Goal: Task Accomplishment & Management: Complete application form

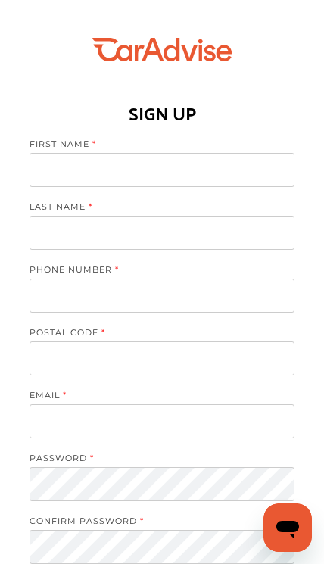
click at [247, 163] on input at bounding box center [162, 170] width 265 height 34
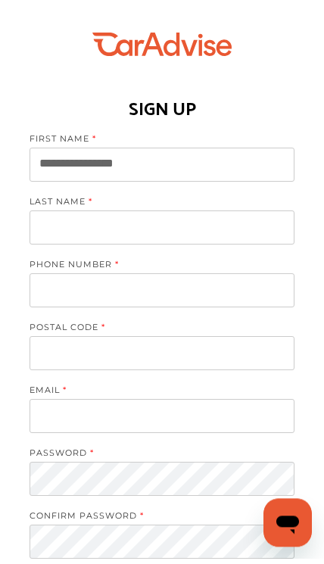
click at [251, 182] on input "**********" at bounding box center [162, 170] width 265 height 34
type input "******"
click at [226, 216] on input at bounding box center [162, 233] width 265 height 34
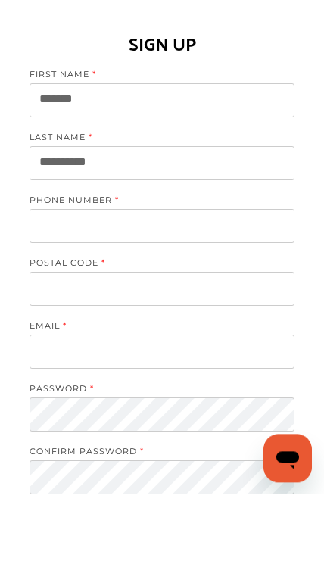
type input "*********"
click at [259, 278] on input "tel" at bounding box center [162, 295] width 265 height 34
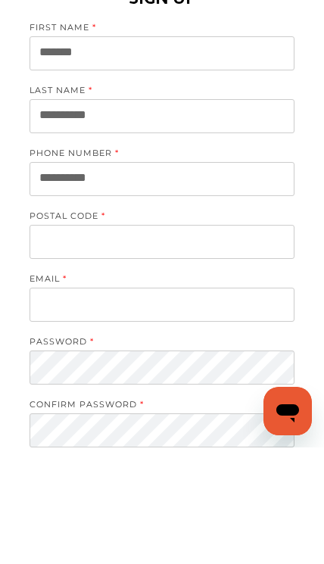
type input "**********"
click at [261, 341] on input at bounding box center [162, 358] width 265 height 34
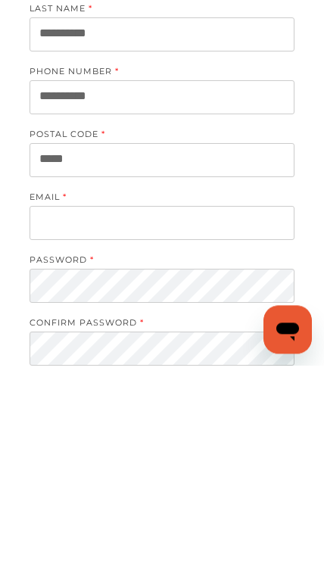
type input "*****"
click at [260, 404] on input at bounding box center [162, 421] width 265 height 34
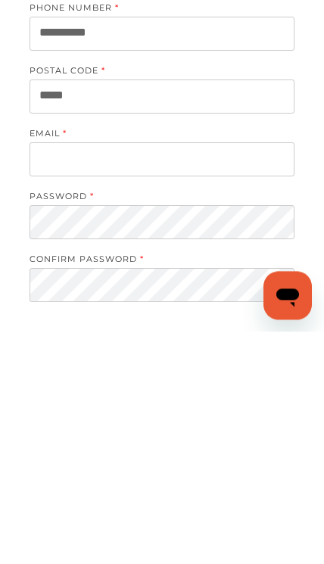
type input "**********"
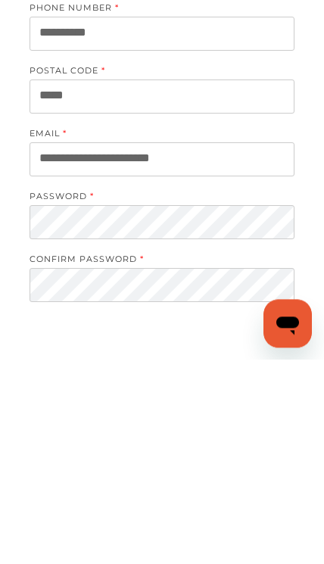
click at [8, 325] on div "**********" at bounding box center [162, 355] width 324 height 826
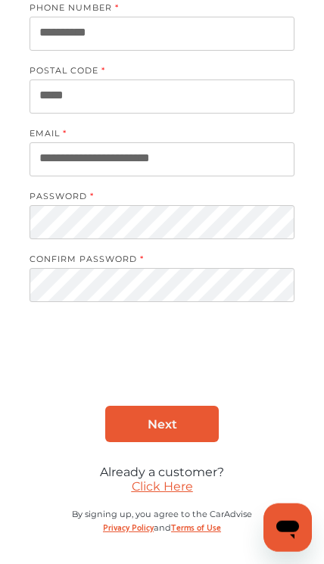
scroll to position [262, 0]
click at [201, 437] on link "Next" at bounding box center [162, 424] width 114 height 36
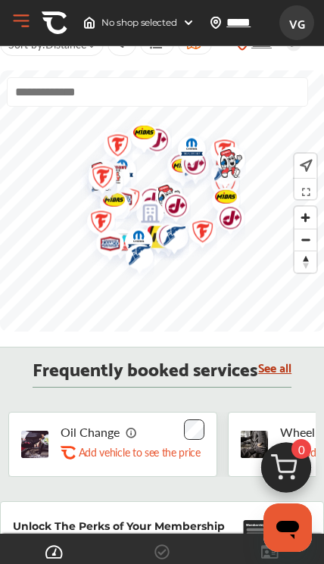
scroll to position [430, 0]
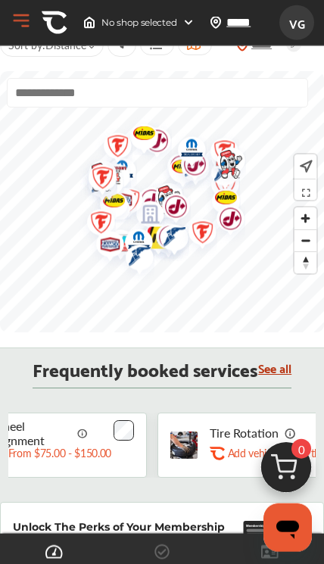
click at [211, 478] on div "Tire Rotation .st0{fill:#FA4A1C;} Add vehicle to see the price" at bounding box center [261, 444] width 209 height 65
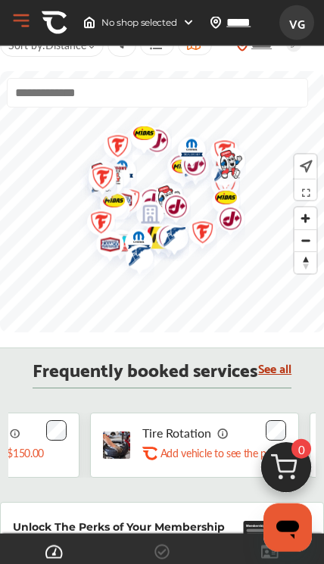
scroll to position [431, 0]
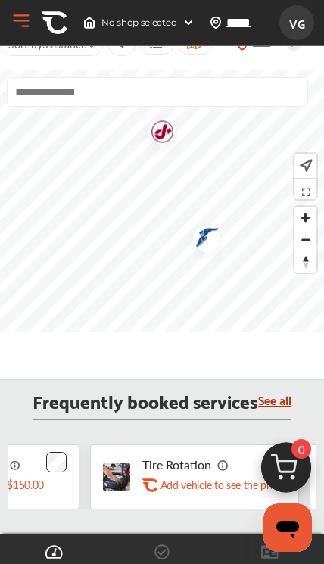
click at [216, 244] on img "Map marker" at bounding box center [202, 240] width 40 height 45
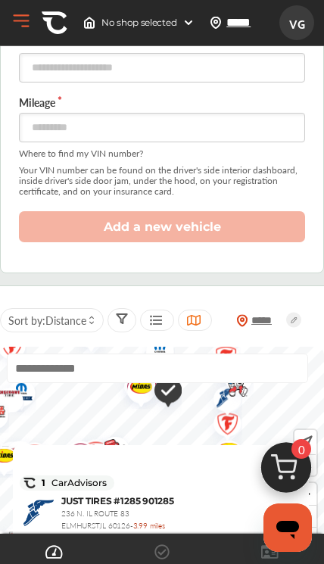
scroll to position [240, 0]
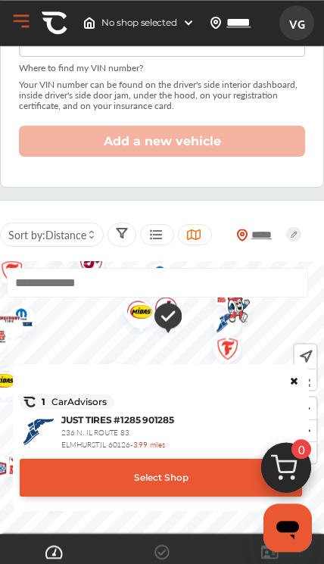
click at [241, 353] on img "Map marker" at bounding box center [222, 352] width 40 height 48
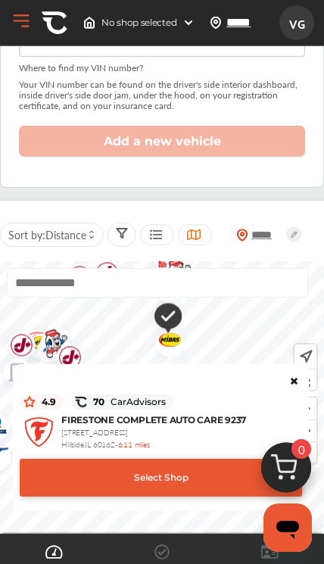
click at [179, 356] on img "Map marker" at bounding box center [165, 341] width 40 height 39
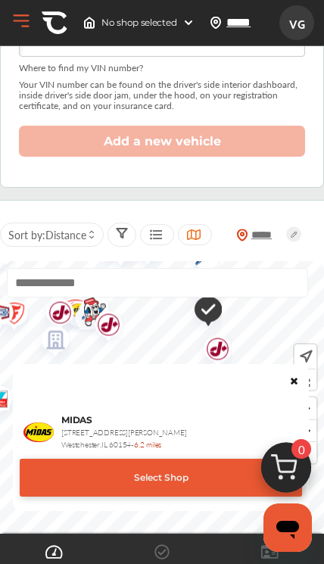
click at [215, 317] on img "Map marker" at bounding box center [202, 311] width 39 height 46
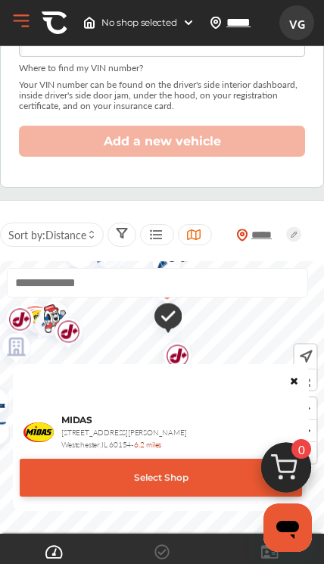
click at [179, 319] on img "Map marker" at bounding box center [162, 318] width 39 height 46
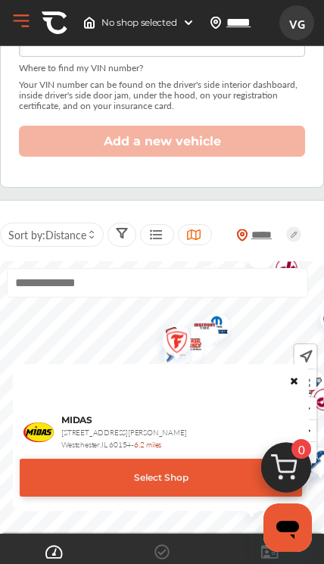
click at [204, 355] on img "Map marker" at bounding box center [185, 347] width 40 height 38
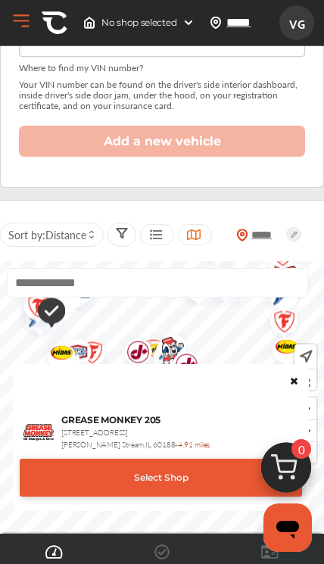
click at [297, 377] on icon at bounding box center [293, 378] width 11 height 9
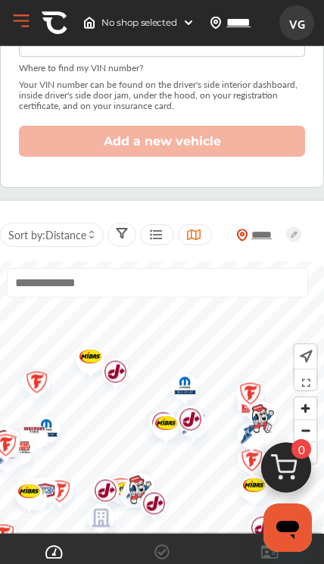
click at [190, 390] on img "Map marker" at bounding box center [180, 387] width 40 height 43
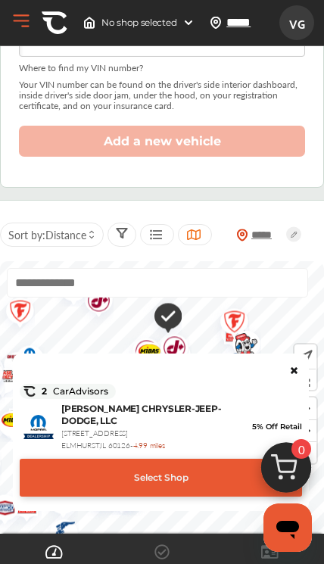
click at [290, 372] on icon at bounding box center [293, 367] width 11 height 9
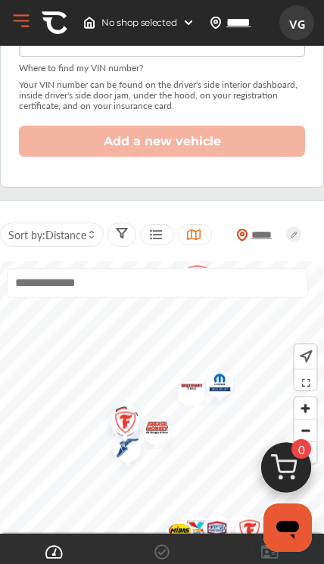
click at [190, 400] on img "Map marker" at bounding box center [186, 389] width 40 height 33
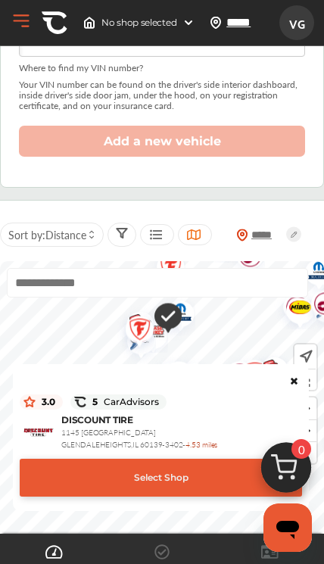
click at [238, 492] on div "Select Shop" at bounding box center [161, 478] width 282 height 38
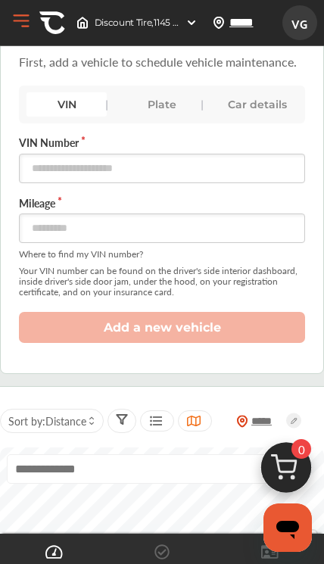
scroll to position [0, 0]
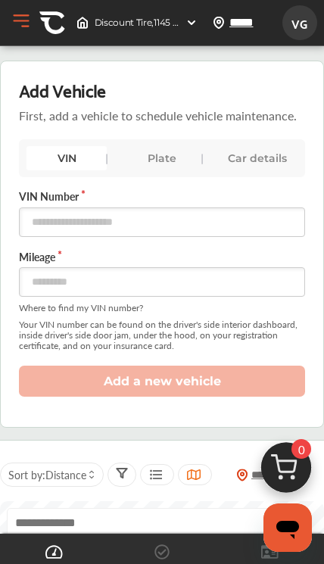
click at [194, 27] on img at bounding box center [191, 23] width 12 height 12
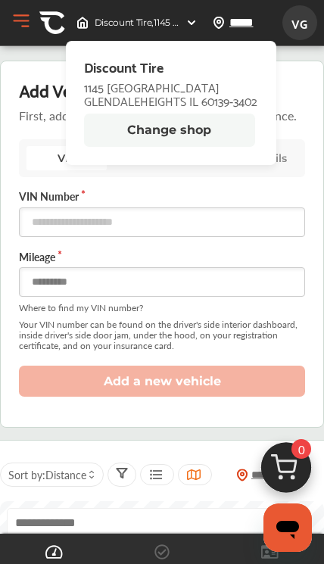
click at [198, 282] on input "number" at bounding box center [162, 282] width 286 height 30
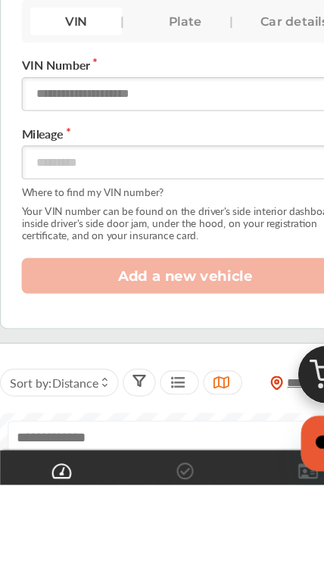
click at [232, 207] on input "text" at bounding box center [162, 222] width 286 height 30
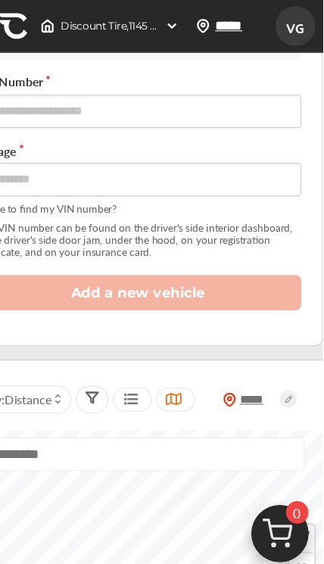
scroll to position [125, 0]
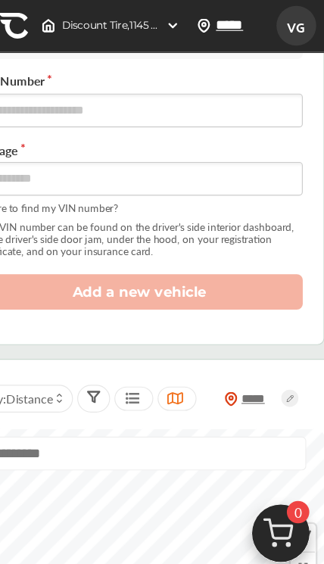
click at [286, 25] on span "VG" at bounding box center [299, 23] width 27 height 28
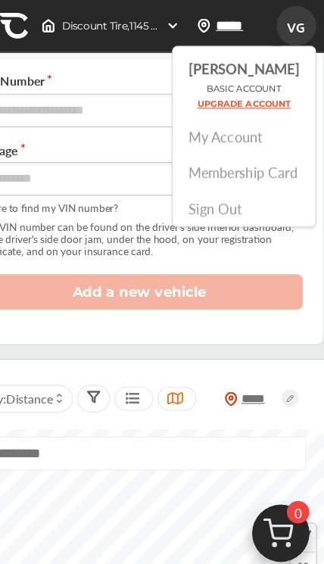
click at [213, 186] on link "Sign Out" at bounding box center [228, 182] width 47 height 17
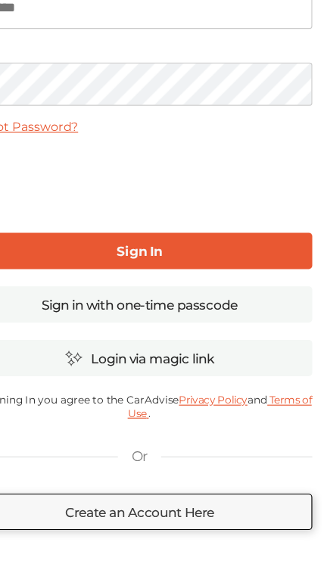
scroll to position [2, 0]
